Goal: Information Seeking & Learning: Learn about a topic

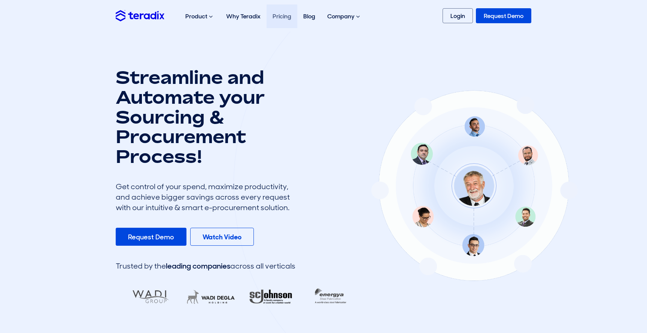
click at [279, 18] on link "Pricing" at bounding box center [282, 16] width 31 height 24
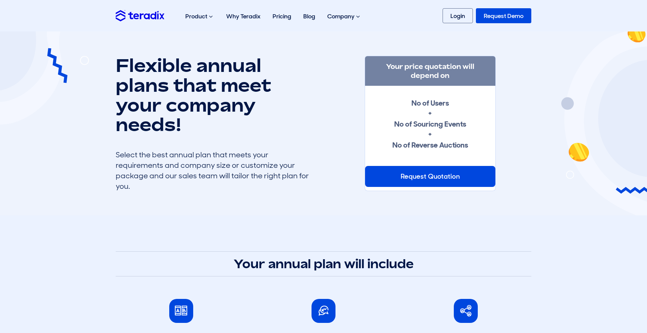
click at [434, 145] on strong "No of Users + No of Souricng Events + No of Reverse Auctions" at bounding box center [430, 124] width 76 height 52
click at [406, 147] on strong "No of Users + No of Souricng Events + No of Reverse Auctions" at bounding box center [430, 124] width 76 height 52
click at [282, 188] on div "Select the best annual plan that meets your requirements and company size or cu…" at bounding box center [213, 170] width 195 height 42
